Goal: Find specific page/section: Find specific page/section

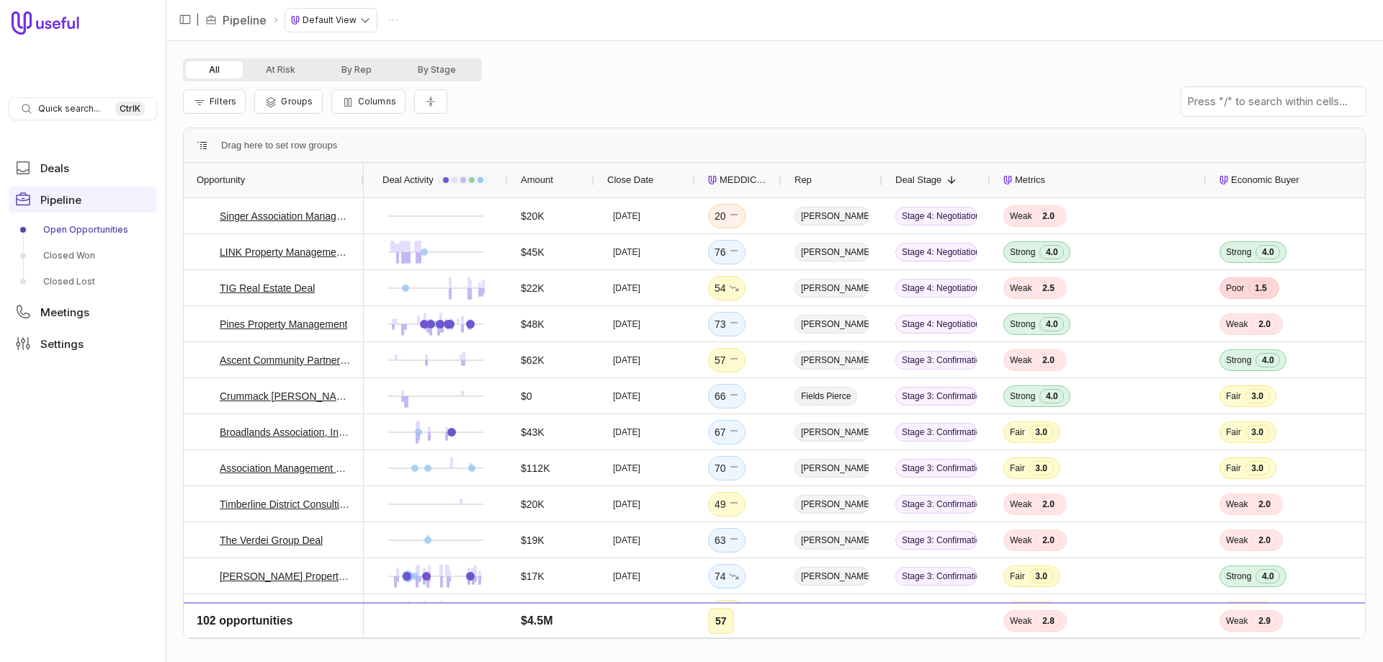
click at [650, 181] on span "Close Date" at bounding box center [630, 179] width 46 height 17
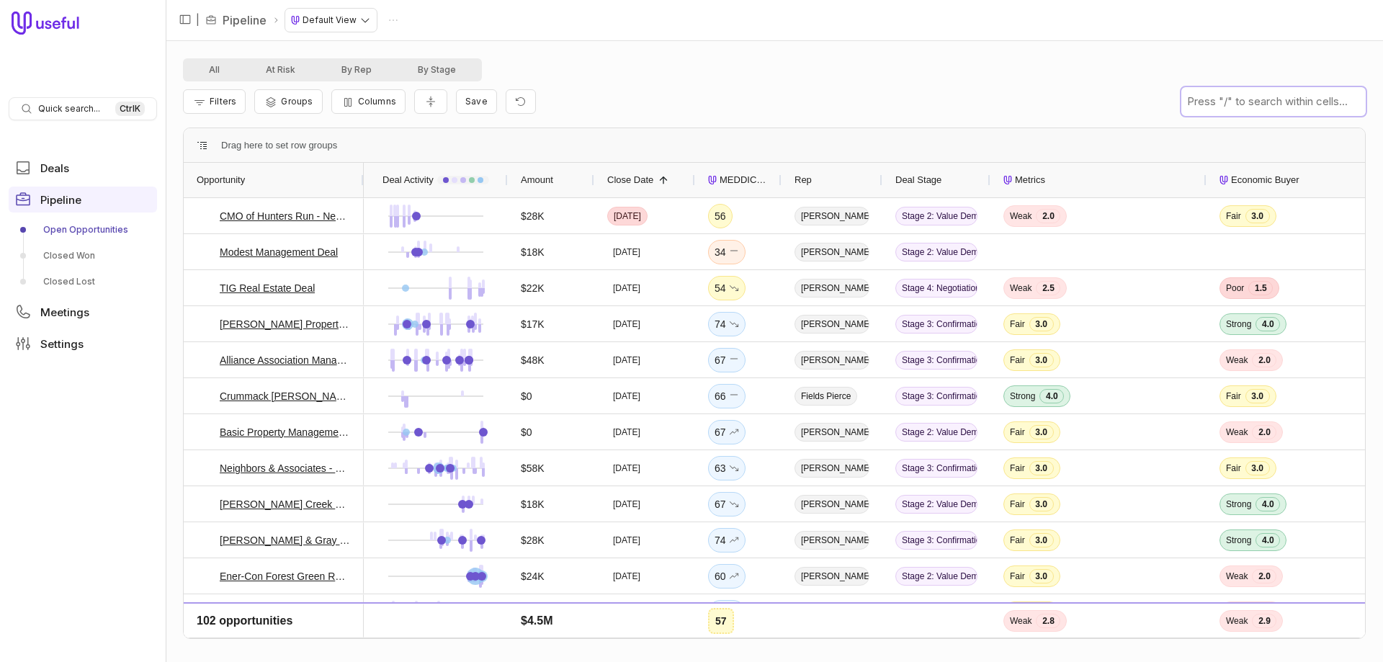
click at [1246, 101] on input "text" at bounding box center [1274, 101] width 184 height 29
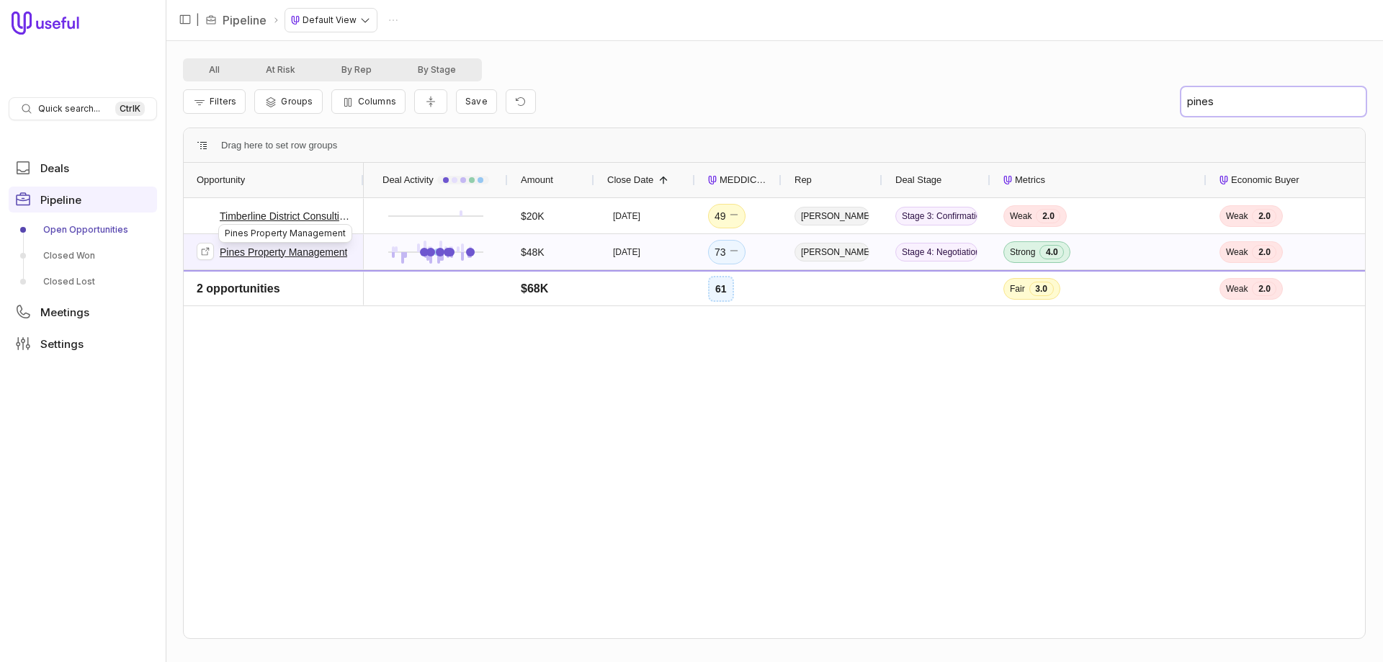
type input "pines"
click at [266, 257] on link "Pines Property Management" at bounding box center [284, 252] width 128 height 17
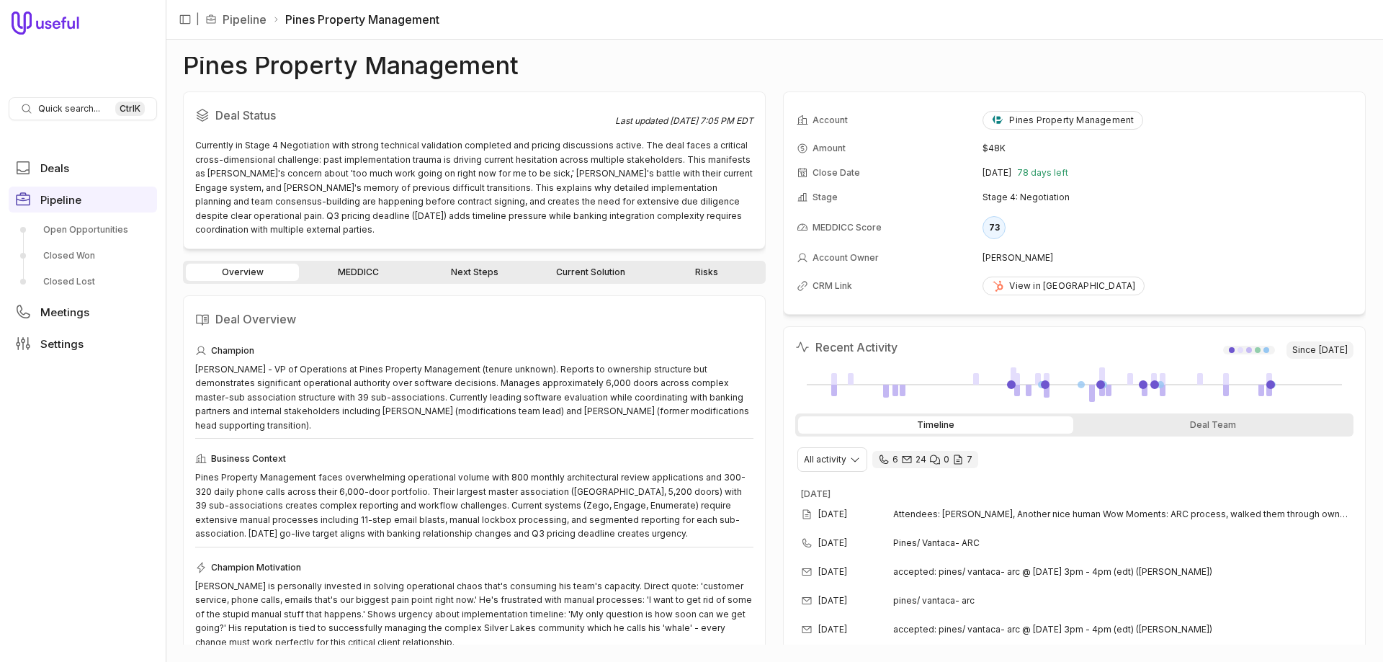
drag, startPoint x: 190, startPoint y: 63, endPoint x: 550, endPoint y: 60, distance: 360.3
click at [550, 60] on div "Pines Property Management" at bounding box center [774, 65] width 1183 height 17
click at [269, 149] on div "Currently in Stage 4 Negotiation with strong technical validation completed and…" at bounding box center [474, 187] width 558 height 99
click at [305, 115] on icon at bounding box center [299, 116] width 12 height 12
click at [319, 313] on icon at bounding box center [319, 319] width 12 height 12
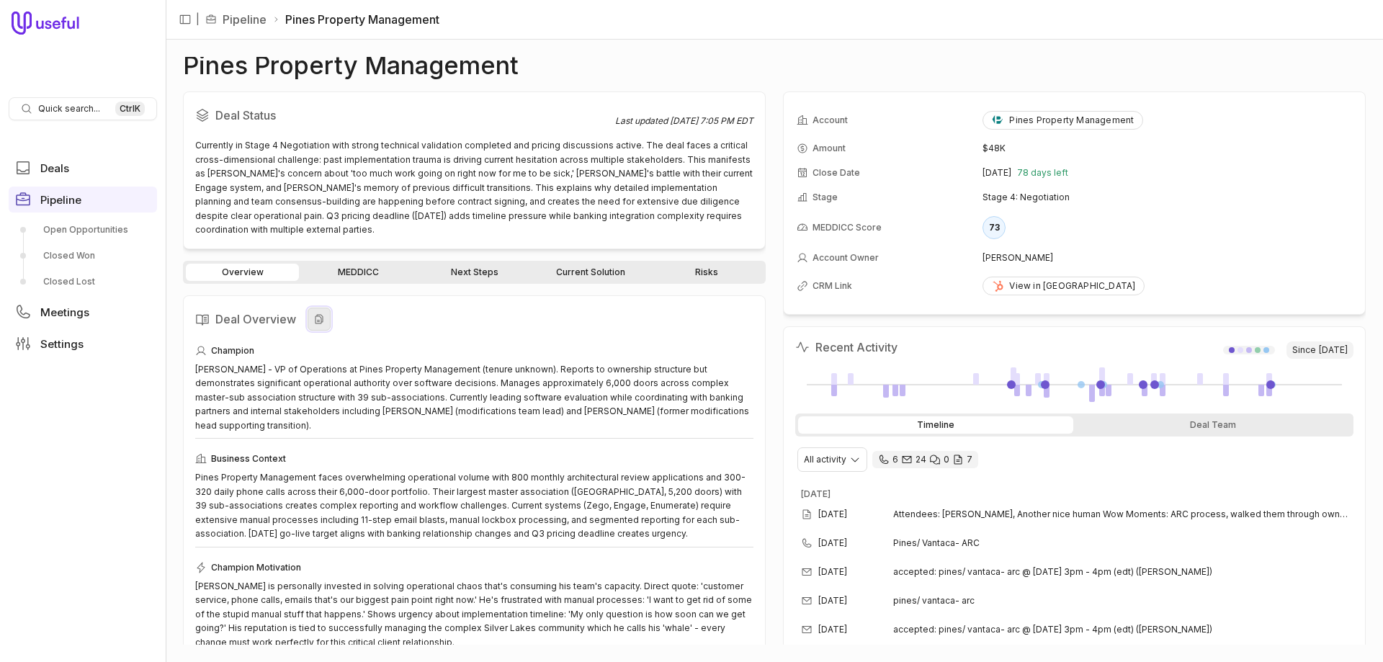
click at [322, 314] on icon at bounding box center [320, 318] width 8 height 9
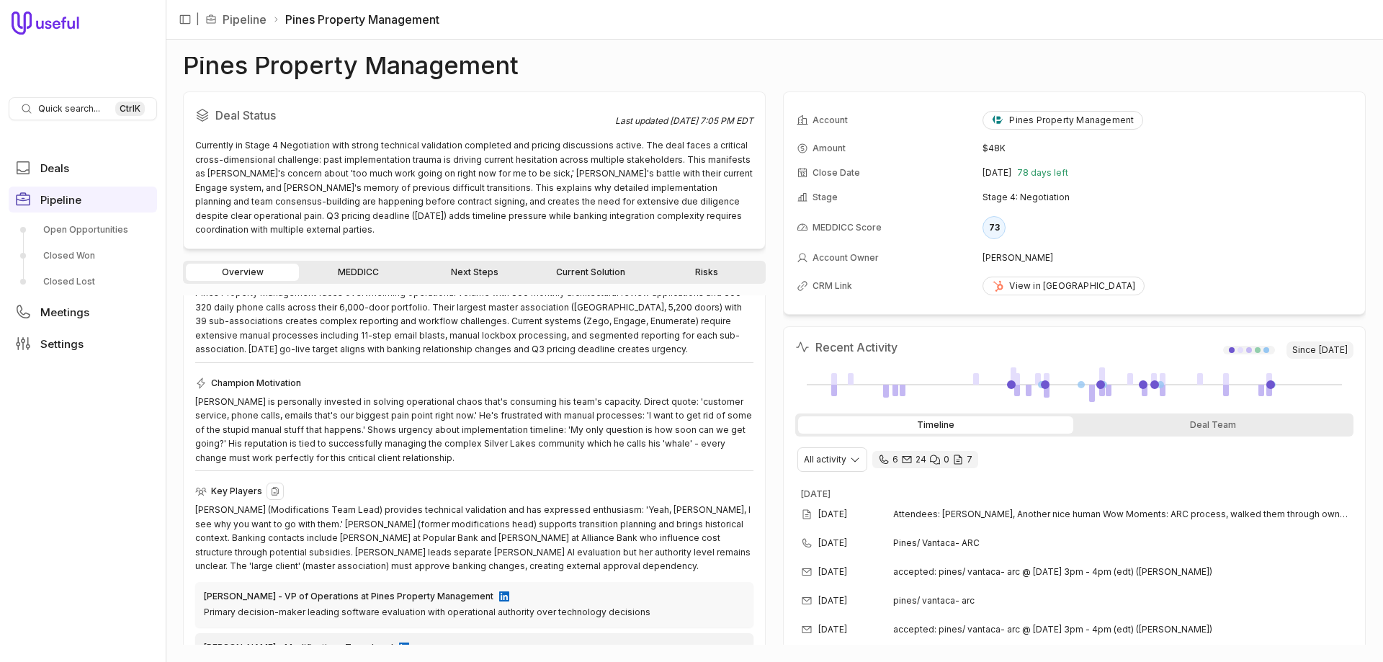
scroll to position [349, 0]
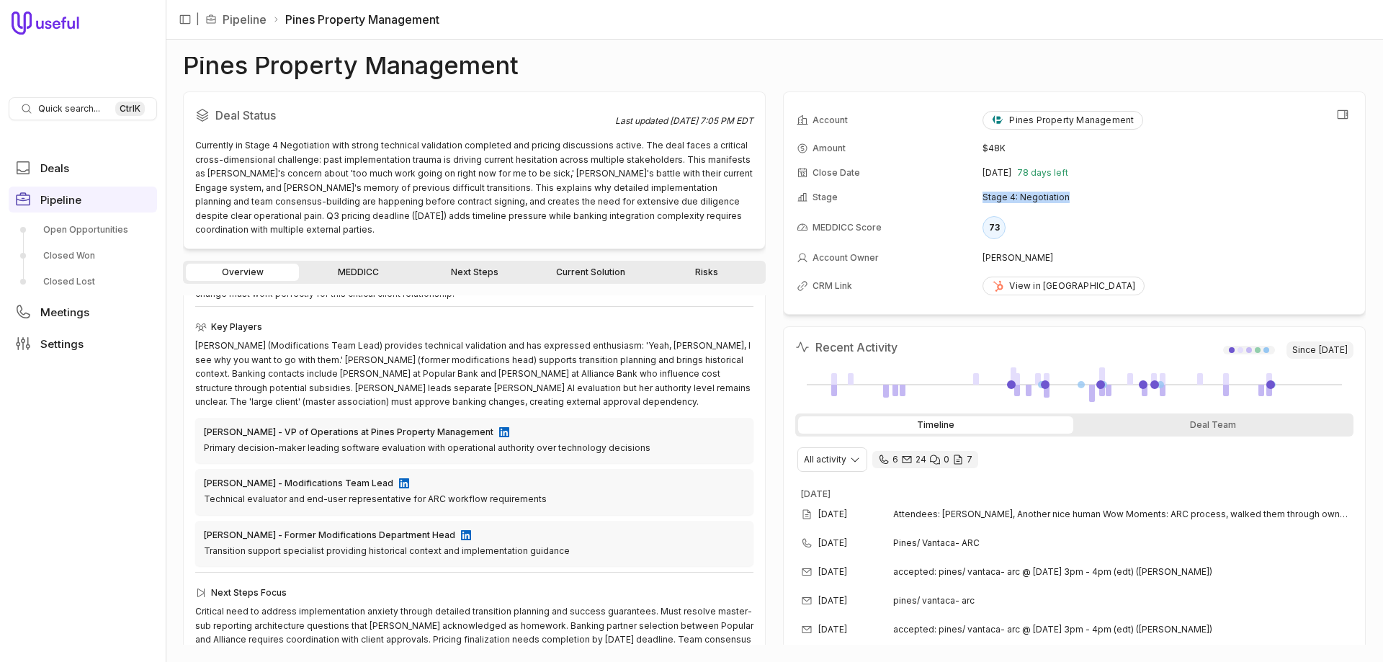
drag, startPoint x: 1074, startPoint y: 195, endPoint x: 964, endPoint y: 199, distance: 110.3
click at [964, 199] on tr "Stage Stage 4: Negotiation" at bounding box center [1075, 197] width 556 height 23
copy tr "Stage 4: Negotiation"
